Goal: Task Accomplishment & Management: Manage account settings

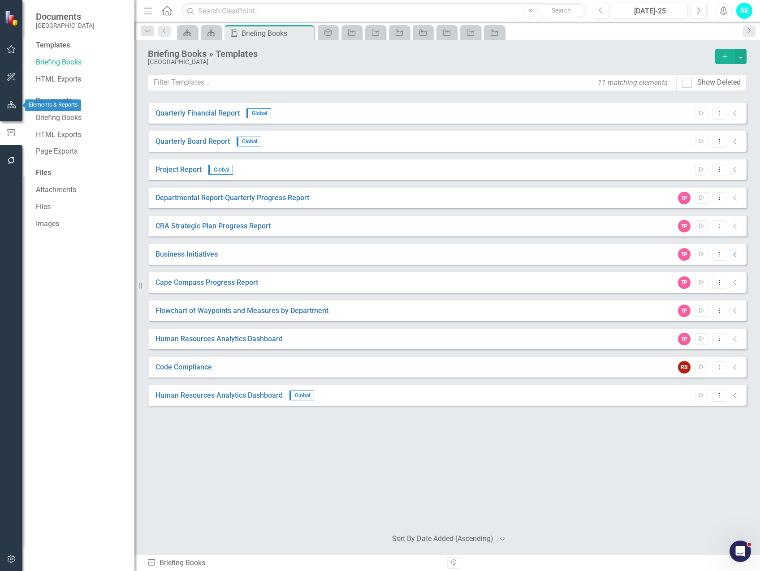
click at [11, 103] on icon "button" at bounding box center [11, 104] width 9 height 7
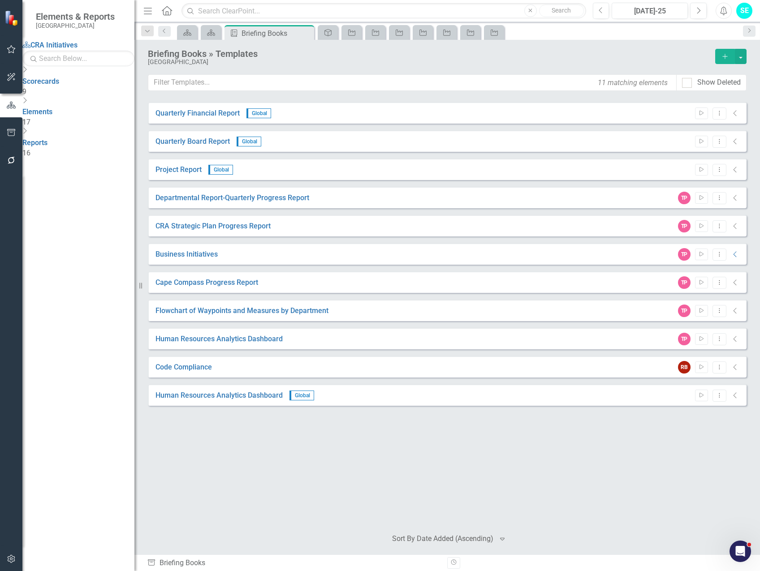
click at [27, 74] on icon "Dropdown" at bounding box center [24, 70] width 4 height 7
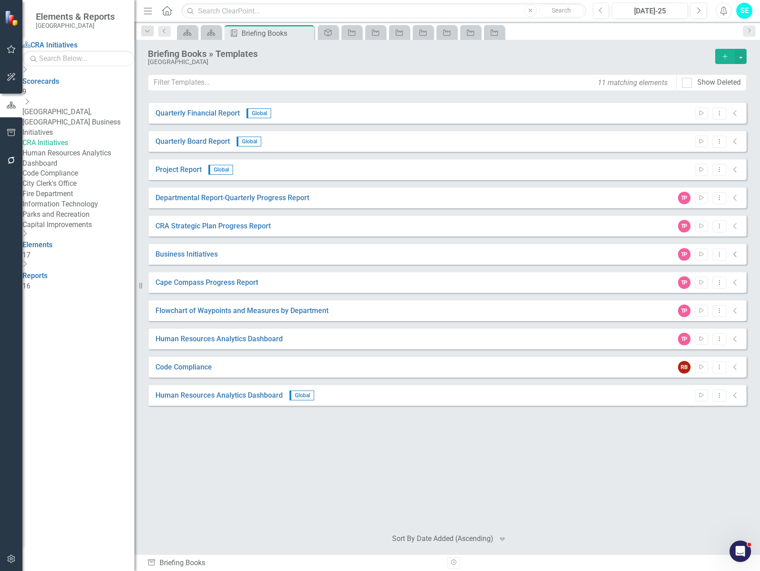
click at [31, 105] on icon "Dropdown" at bounding box center [26, 101] width 9 height 7
click at [60, 47] on link "Scorecard CRA Initiatives" at bounding box center [49, 45] width 55 height 9
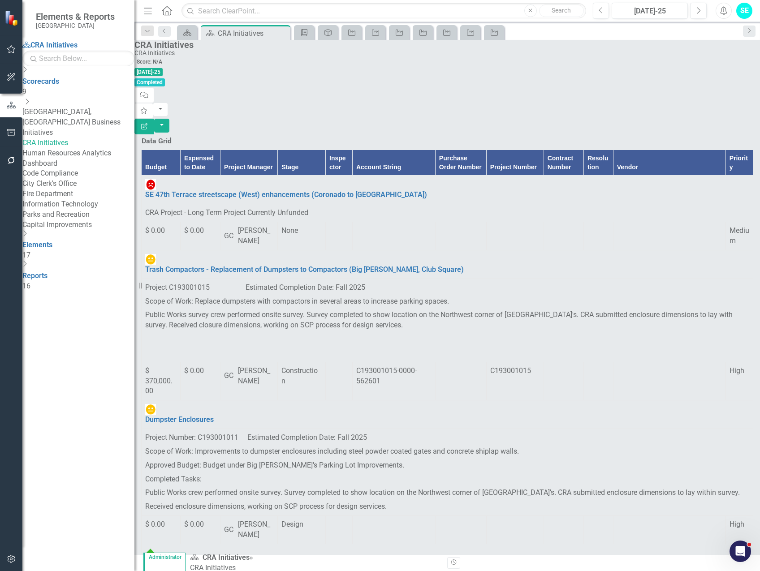
click at [29, 104] on icon at bounding box center [27, 102] width 3 height 6
click at [69, 107] on link "[GEOGRAPHIC_DATA], [GEOGRAPHIC_DATA] Business Initiatives" at bounding box center [78, 122] width 112 height 31
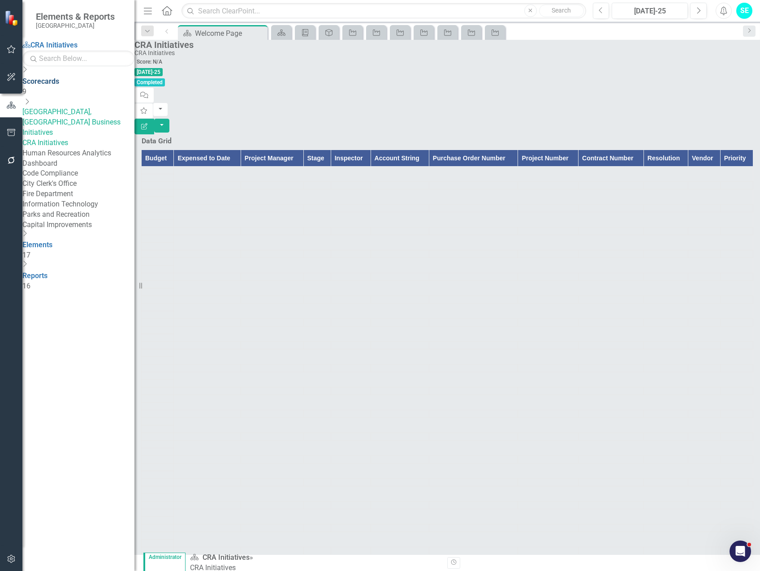
click at [53, 86] on link "Scorecards" at bounding box center [40, 81] width 37 height 9
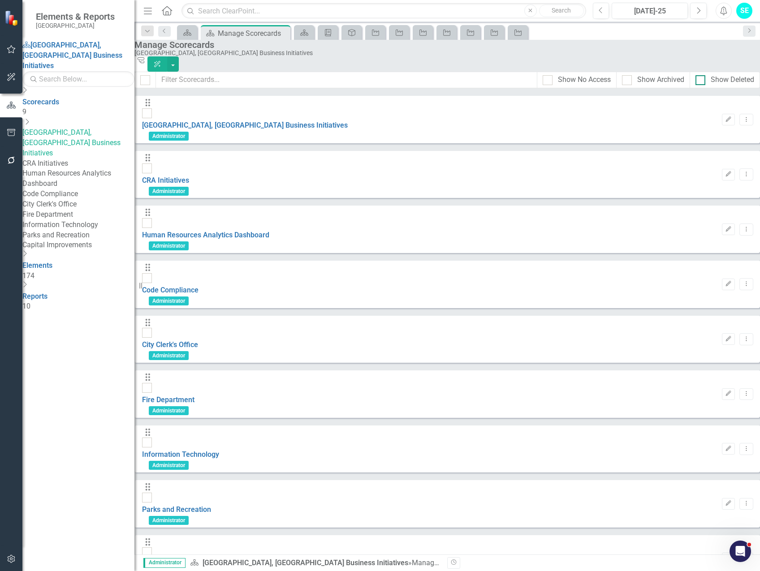
click at [695, 84] on div at bounding box center [700, 80] width 10 height 10
click at [695, 81] on input "Show Deleted" at bounding box center [698, 78] width 6 height 6
checkbox input "true"
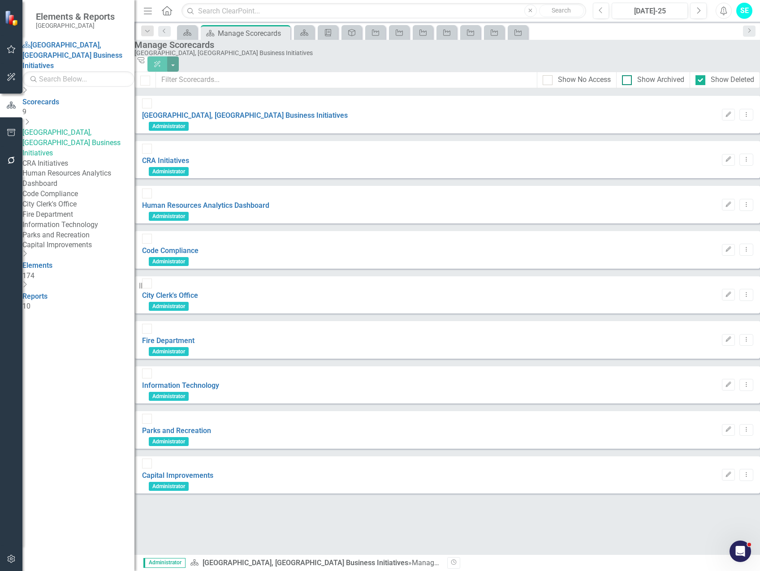
click at [622, 81] on input "Show Archived" at bounding box center [625, 78] width 6 height 6
checkbox input "true"
click at [542, 81] on input "Show No Access" at bounding box center [545, 78] width 6 height 6
checkbox input "true"
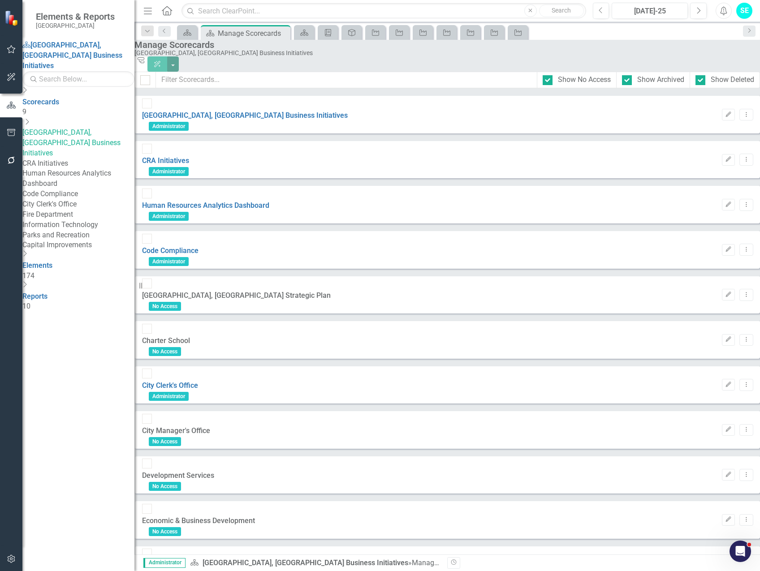
scroll to position [136, 0]
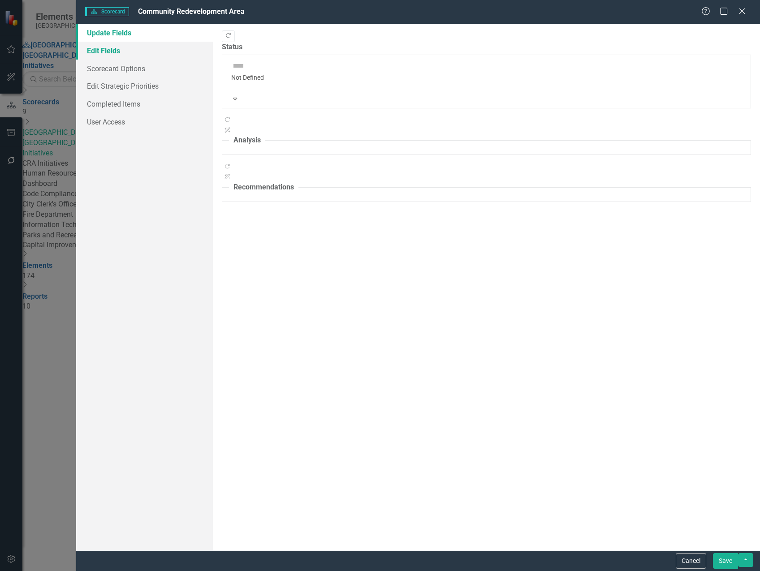
click at [118, 52] on link "Edit Fields" at bounding box center [144, 51] width 137 height 18
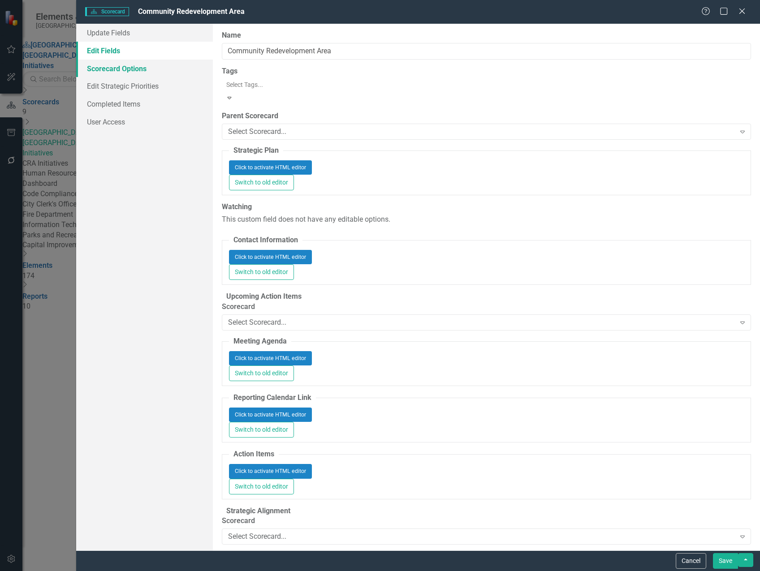
click at [120, 70] on link "Scorecard Options" at bounding box center [144, 69] width 137 height 18
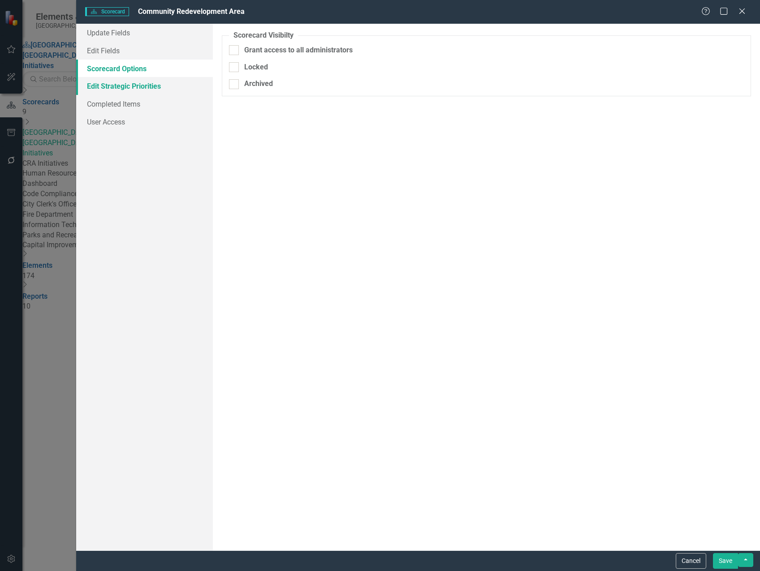
click at [118, 82] on link "Edit Strategic Priorities" at bounding box center [144, 86] width 137 height 18
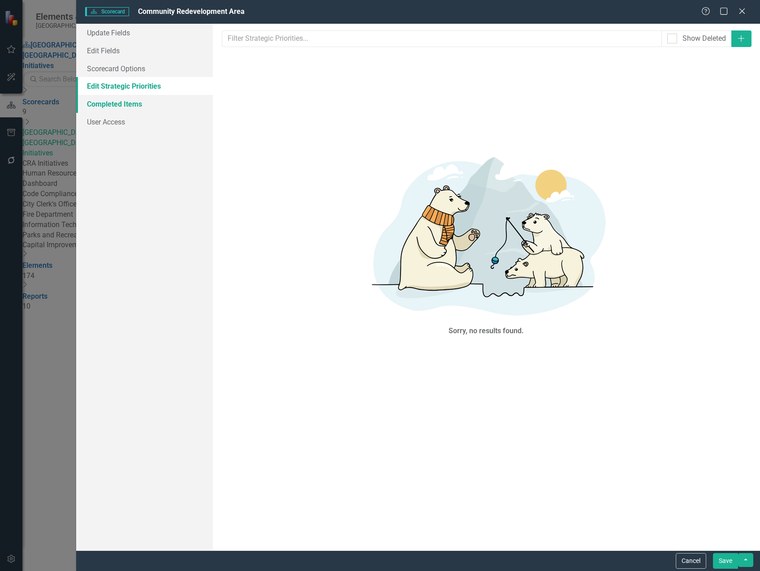
click at [117, 100] on link "Completed Items" at bounding box center [144, 104] width 137 height 18
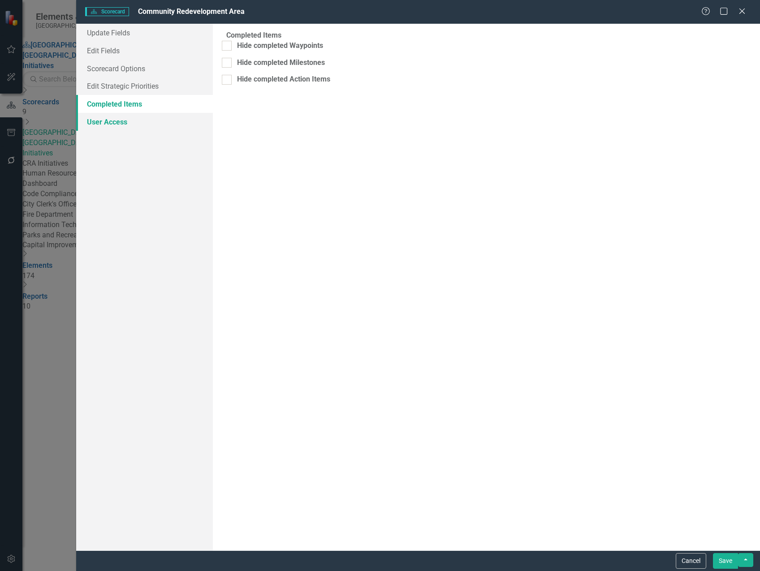
click at [119, 122] on link "User Access" at bounding box center [144, 122] width 137 height 18
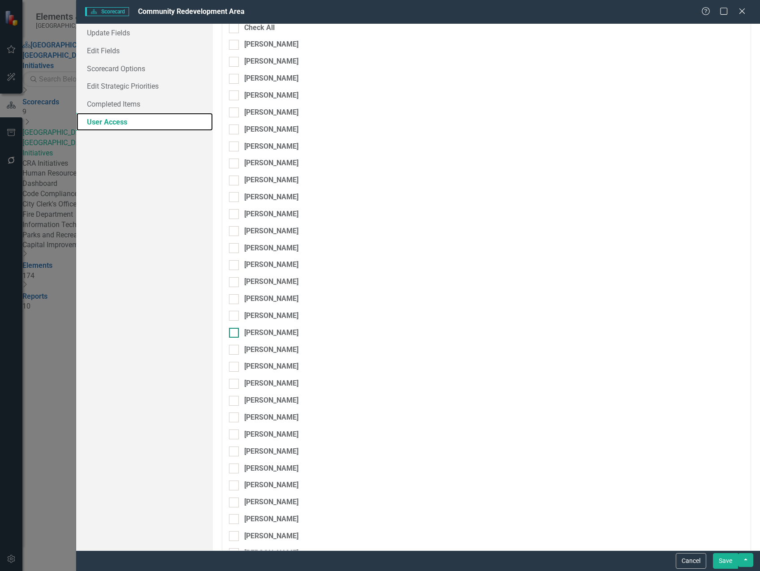
scroll to position [0, 0]
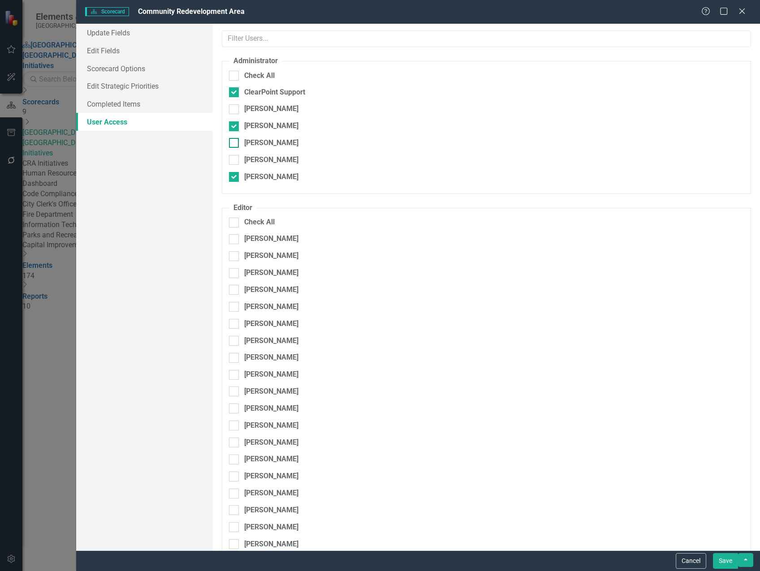
click at [236, 138] on div at bounding box center [234, 143] width 10 height 10
click at [235, 138] on input "[PERSON_NAME]" at bounding box center [232, 141] width 6 height 6
checkbox input "true"
click at [724, 559] on button "Save" at bounding box center [725, 561] width 25 height 16
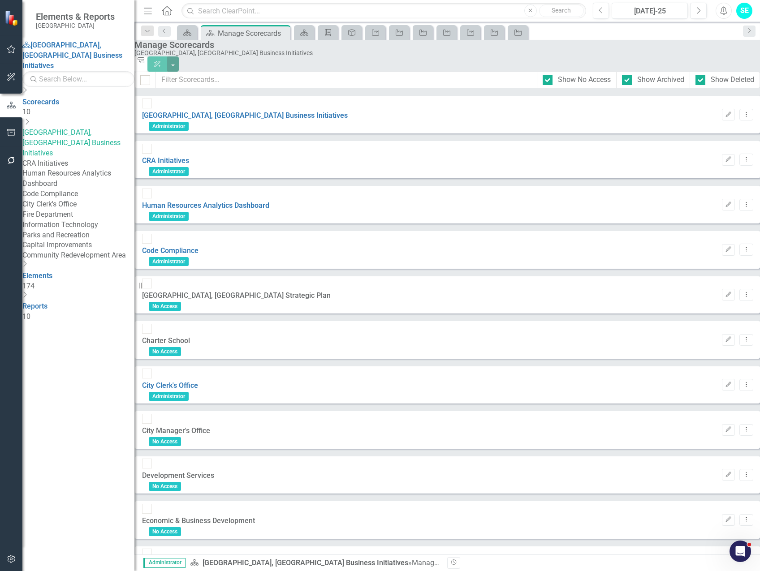
click at [88, 250] on link "Community Redevelopment Area" at bounding box center [78, 255] width 112 height 10
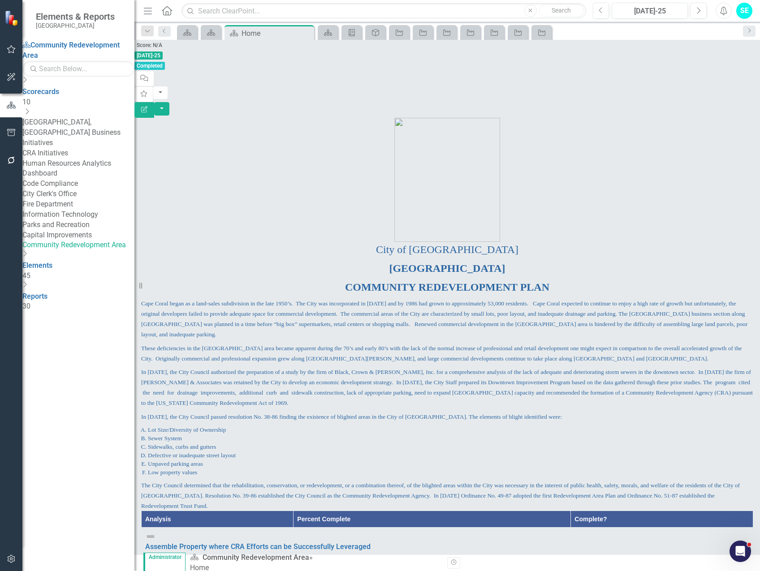
click at [147, 106] on icon "button" at bounding box center [144, 109] width 6 height 6
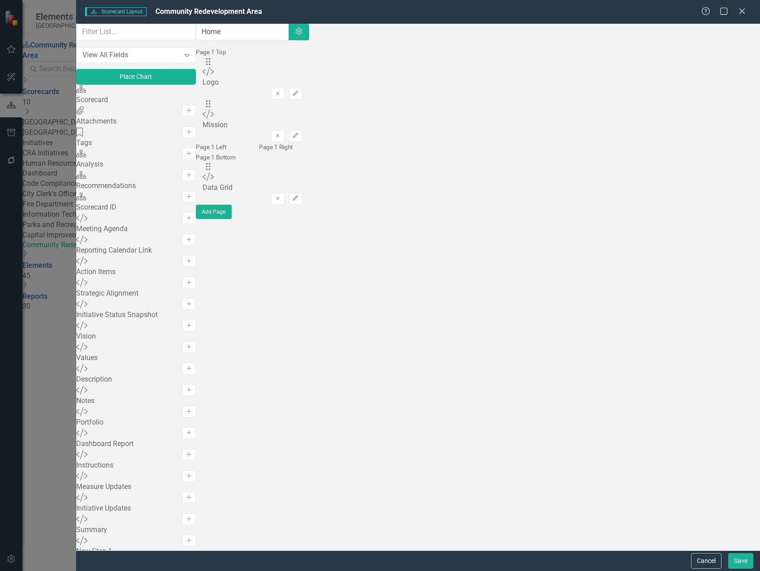
scroll to position [2042, 0]
drag, startPoint x: 743, startPoint y: 11, endPoint x: 738, endPoint y: 10, distance: 5.4
click at [743, 10] on icon "Close" at bounding box center [741, 11] width 9 height 7
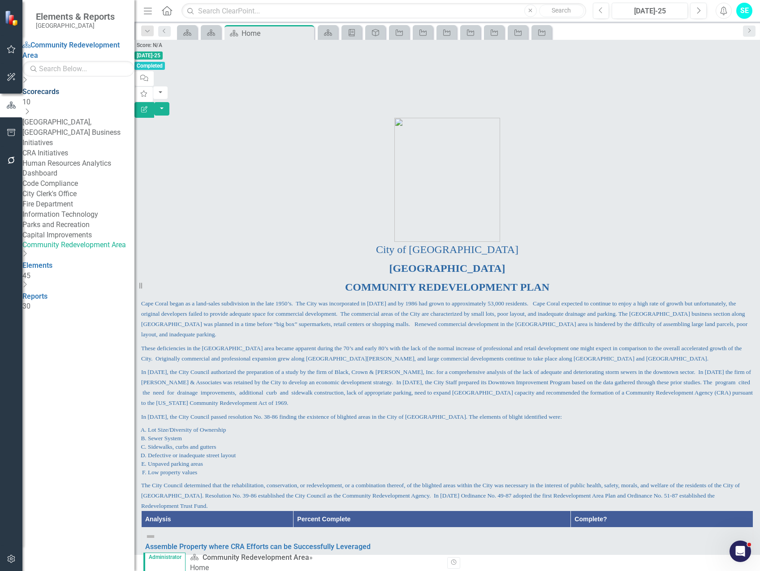
click at [59, 93] on link "Scorecards" at bounding box center [40, 91] width 37 height 9
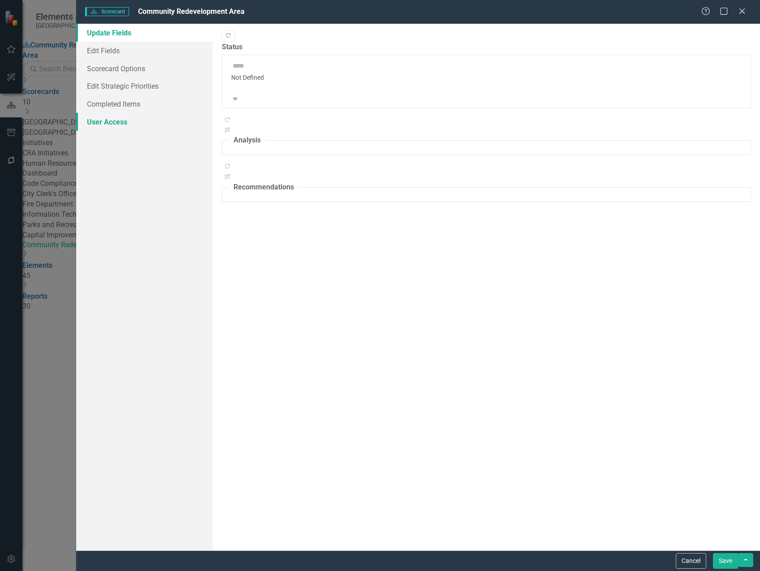
click at [105, 125] on link "User Access" at bounding box center [144, 122] width 137 height 18
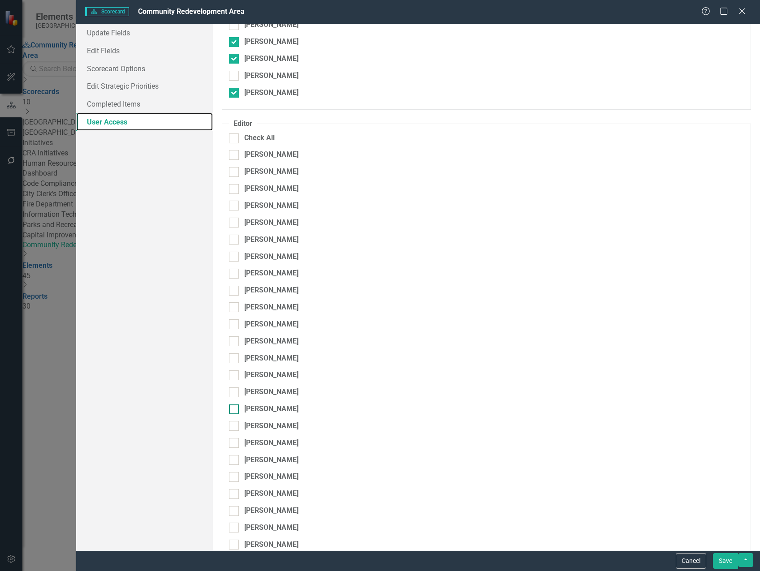
scroll to position [90, 0]
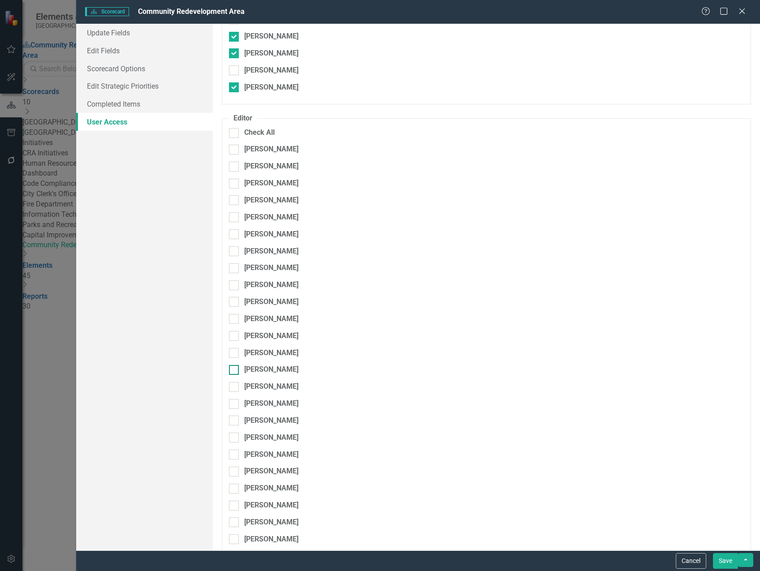
click at [238, 365] on div at bounding box center [234, 370] width 10 height 10
click at [235, 365] on input "[PERSON_NAME]" at bounding box center [232, 368] width 6 height 6
checkbox input "true"
click at [733, 562] on button "Save" at bounding box center [725, 561] width 25 height 16
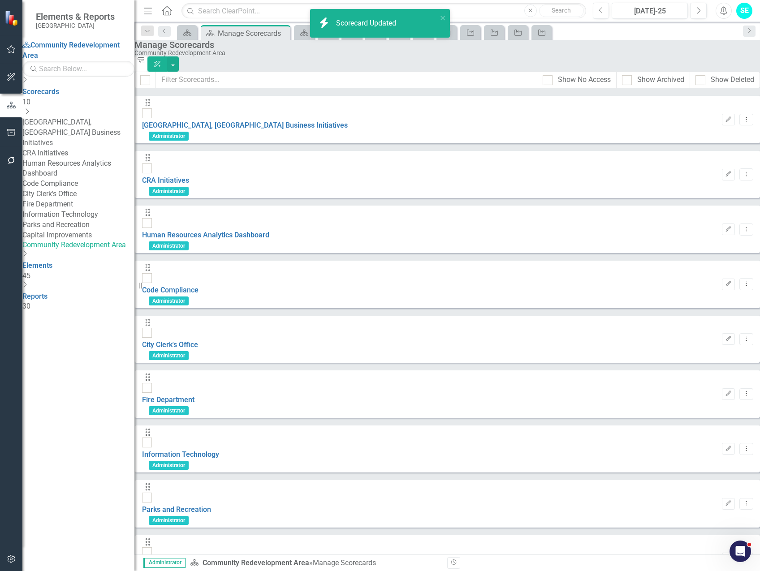
click at [91, 240] on link "Community Redevelopment Area" at bounding box center [78, 245] width 112 height 10
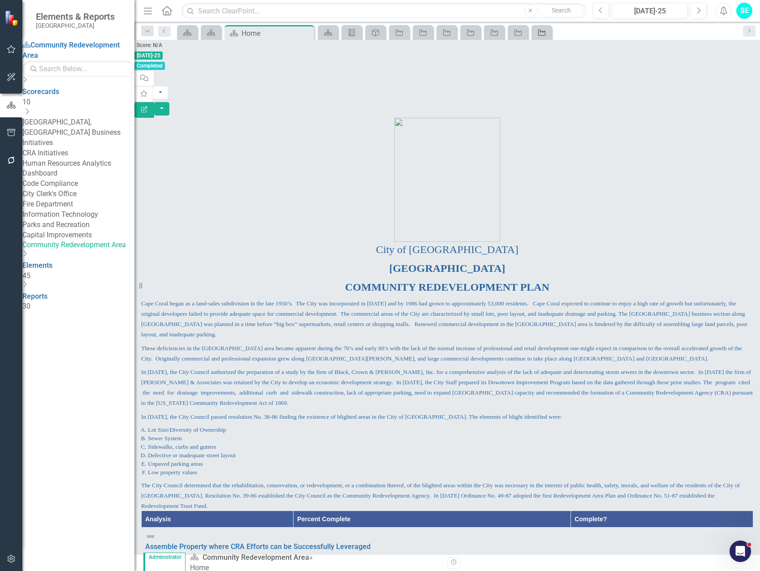
click at [547, 31] on link "Objective" at bounding box center [541, 32] width 16 height 11
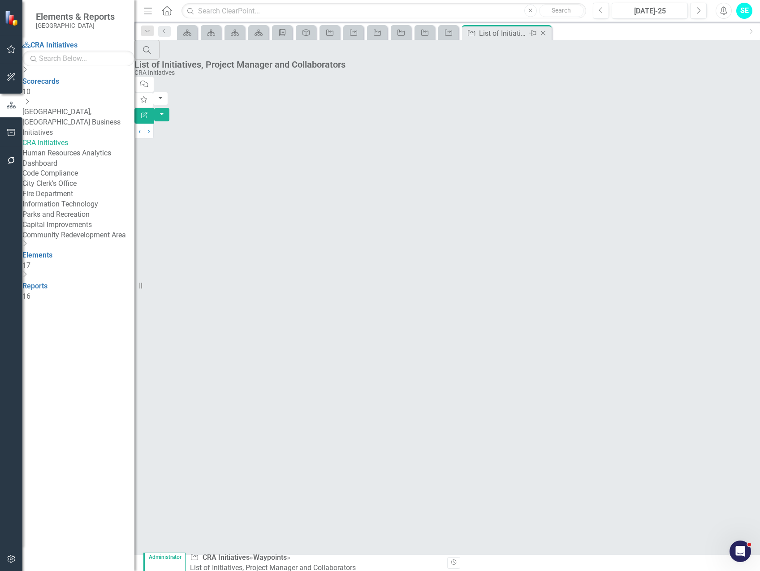
click at [546, 32] on icon "Close" at bounding box center [542, 33] width 9 height 7
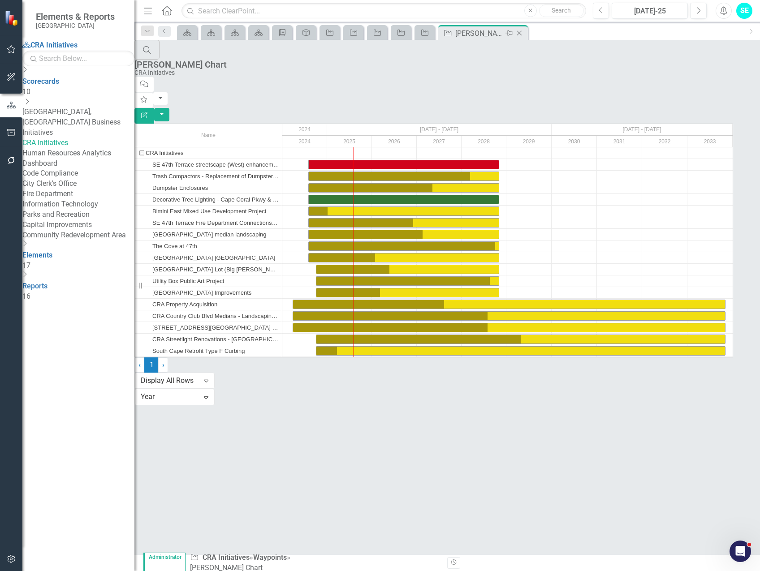
click at [518, 34] on icon "Close" at bounding box center [519, 33] width 9 height 7
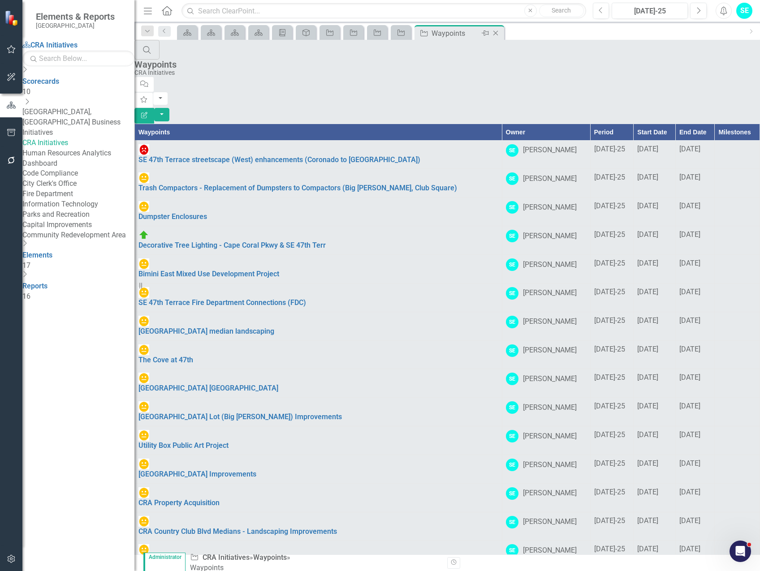
click at [497, 33] on icon "Close" at bounding box center [495, 33] width 9 height 7
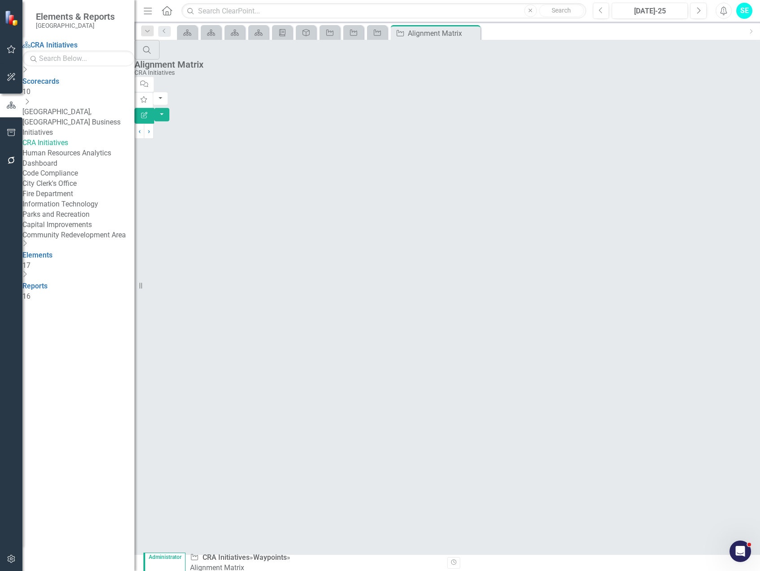
click at [0, 0] on icon "Close" at bounding box center [0, 0] width 0 height 0
click at [448, 34] on icon "Close" at bounding box center [447, 33] width 9 height 7
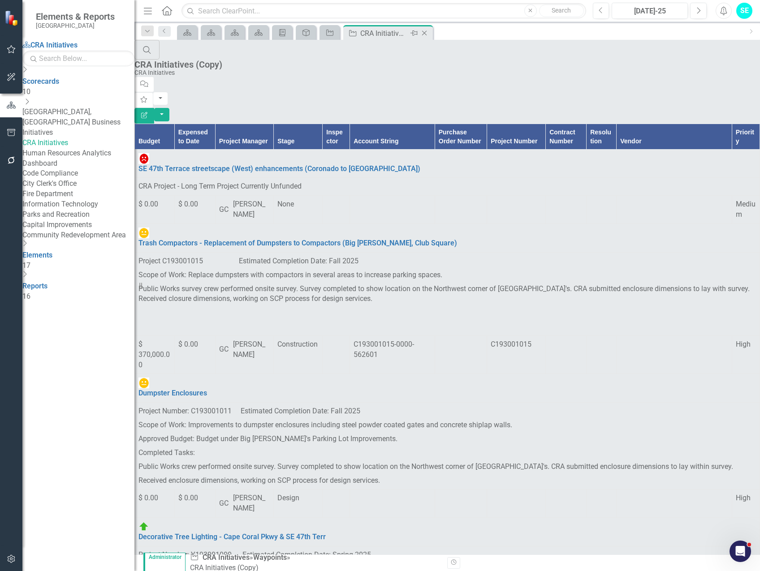
click at [426, 33] on icon "Close" at bounding box center [424, 33] width 9 height 7
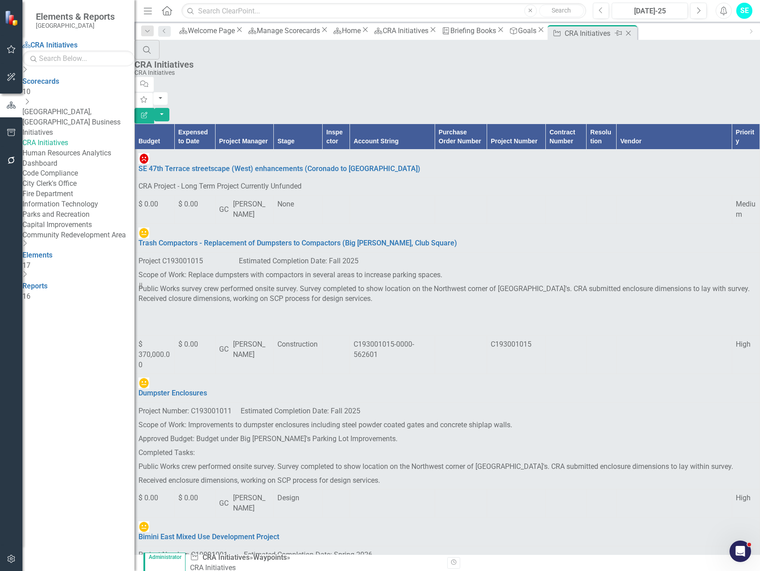
click at [632, 32] on icon "Close" at bounding box center [627, 33] width 9 height 7
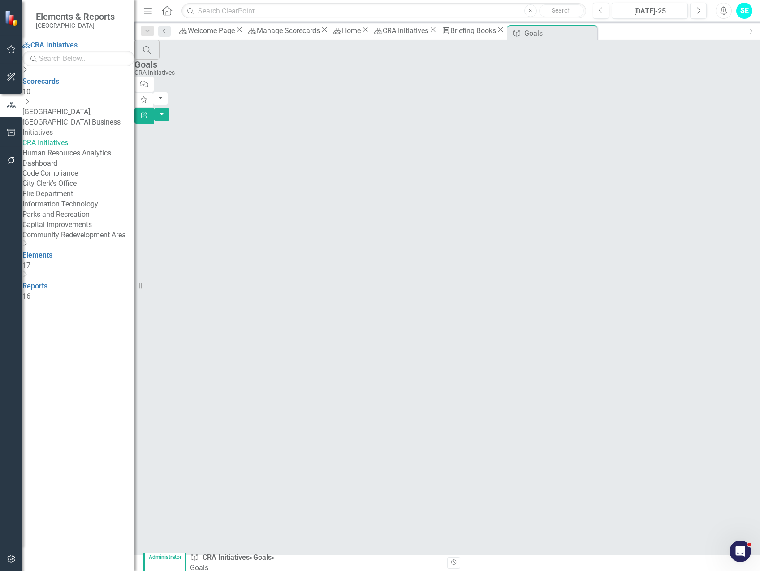
click at [0, 0] on icon "Close" at bounding box center [0, 0] width 0 height 0
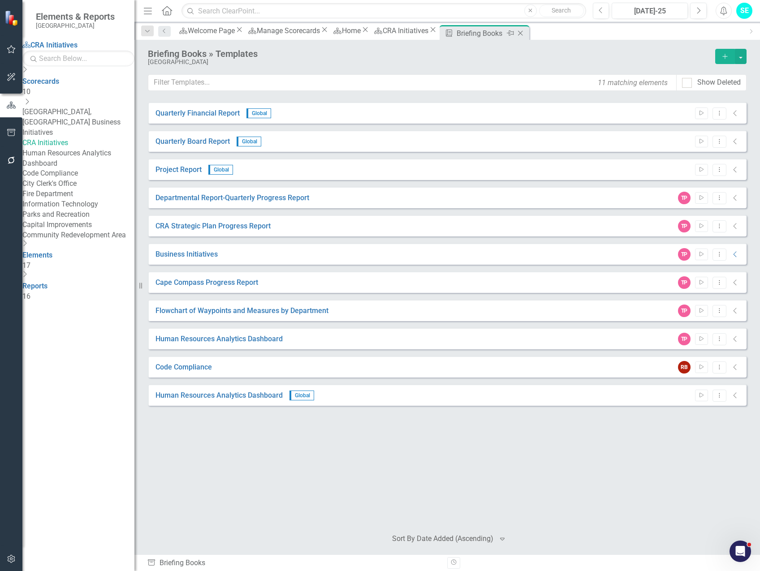
click at [524, 32] on icon "Close" at bounding box center [519, 33] width 9 height 7
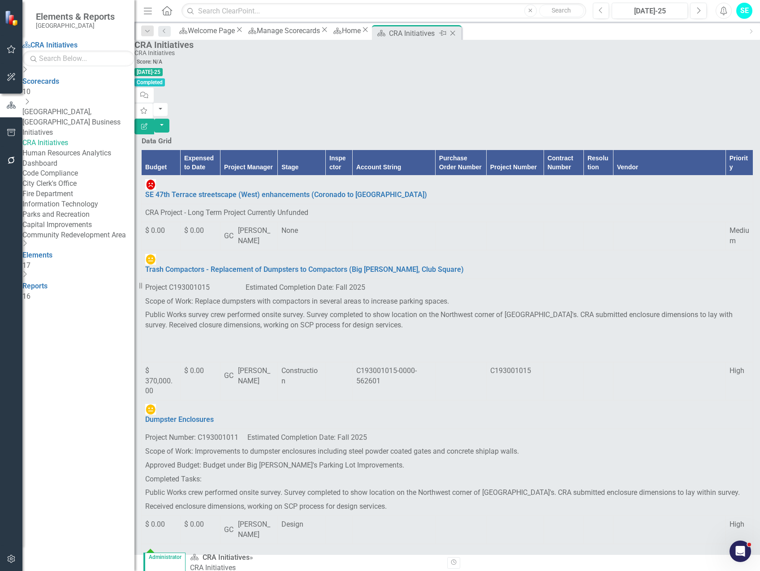
click at [457, 33] on icon "Close" at bounding box center [452, 33] width 9 height 7
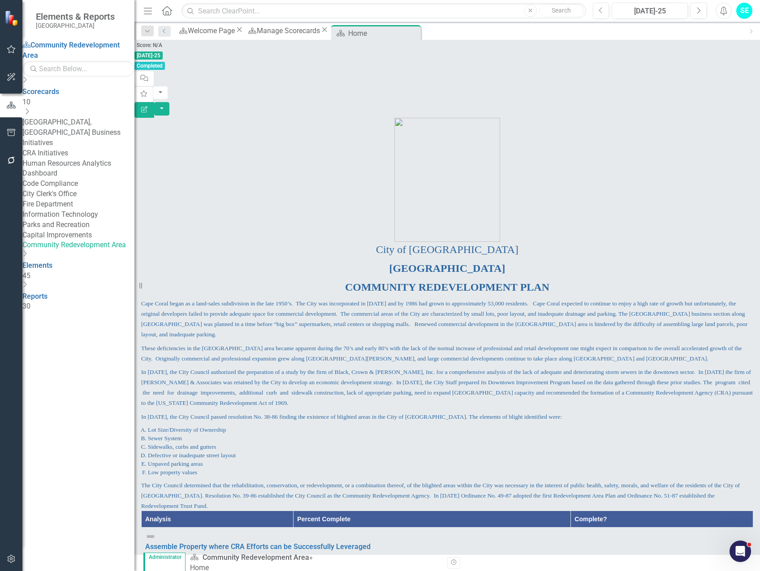
click at [0, 0] on icon "Close" at bounding box center [0, 0] width 0 height 0
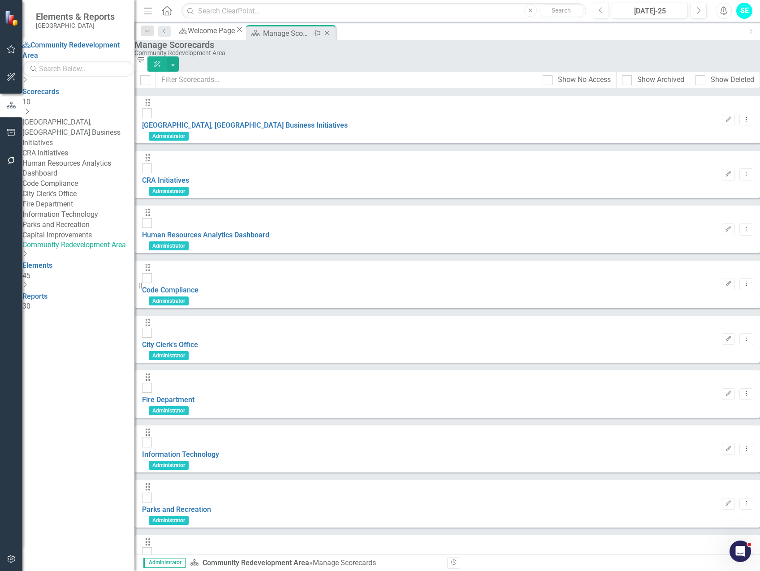
click at [331, 34] on icon "Close" at bounding box center [326, 33] width 9 height 7
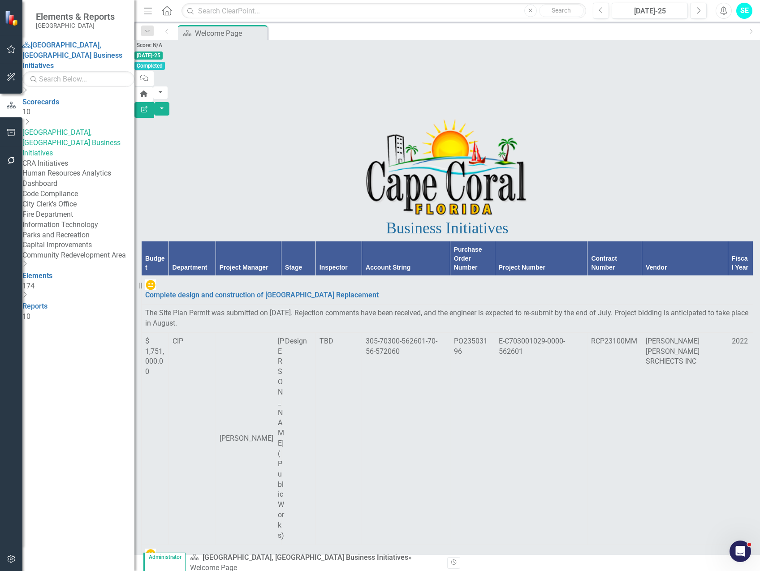
click at [95, 250] on link "Community Redevelopment Area" at bounding box center [78, 255] width 112 height 10
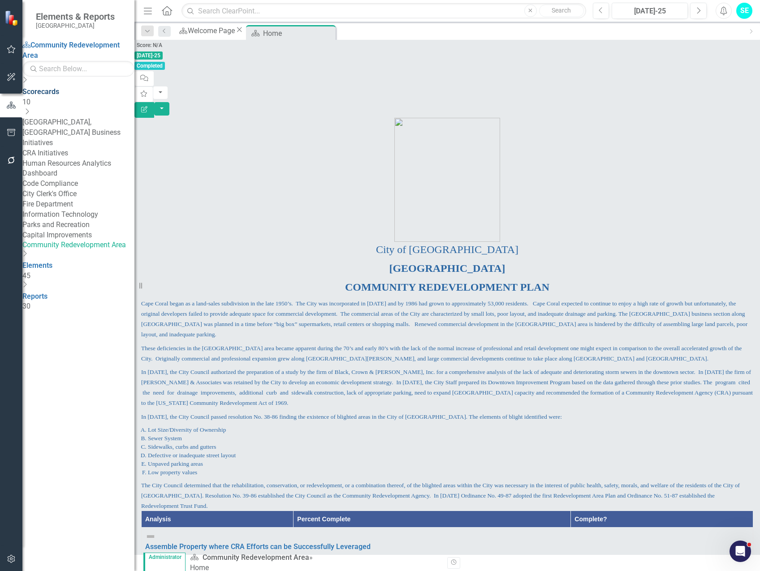
click at [59, 94] on link "Scorecards" at bounding box center [40, 91] width 37 height 9
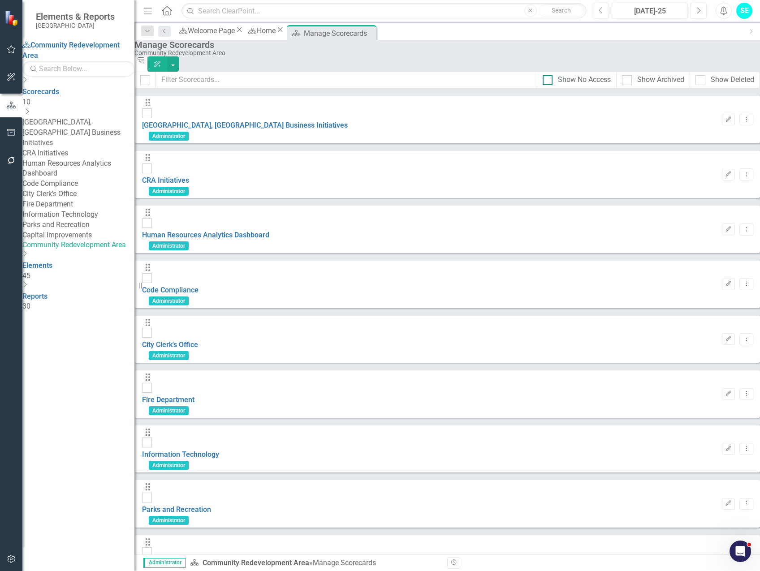
drag, startPoint x: 531, startPoint y: 82, endPoint x: 541, endPoint y: 82, distance: 10.8
click at [542, 81] on input "Show No Access" at bounding box center [545, 78] width 6 height 6
checkbox input "true"
click at [75, 283] on div "Dropdown Scorecards 10 Dropdown [GEOGRAPHIC_DATA], [GEOGRAPHIC_DATA] Business I…" at bounding box center [78, 194] width 112 height 235
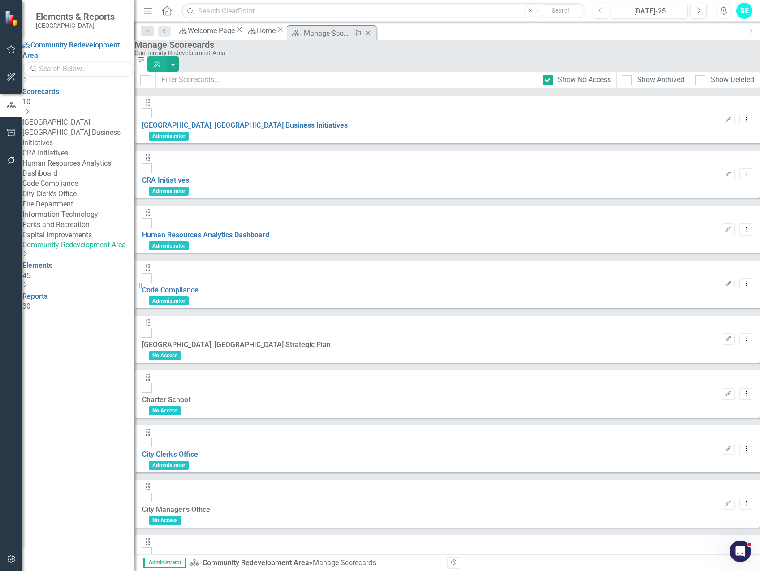
click at [372, 32] on icon "Close" at bounding box center [367, 33] width 9 height 7
